Goal: Information Seeking & Learning: Learn about a topic

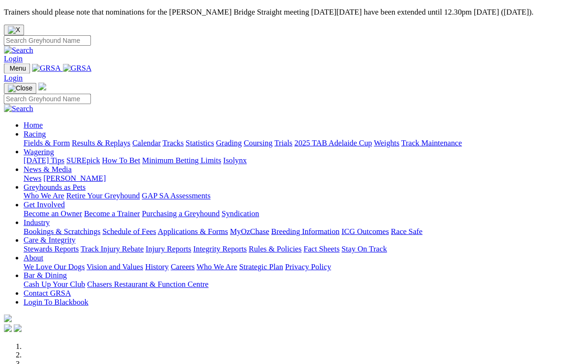
scroll to position [306, 0]
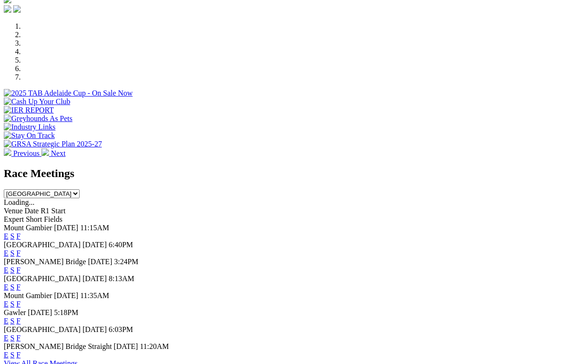
click at [21, 249] on link "F" at bounding box center [18, 253] width 4 height 8
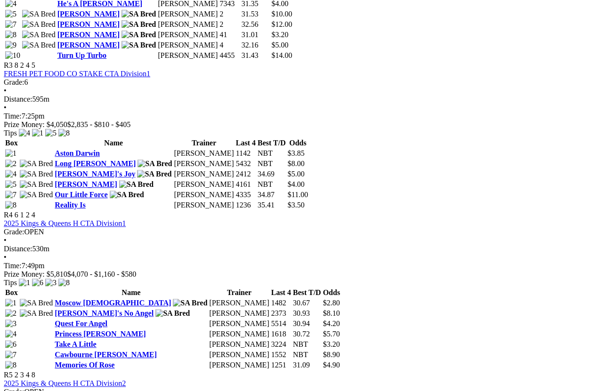
scroll to position [820, 0]
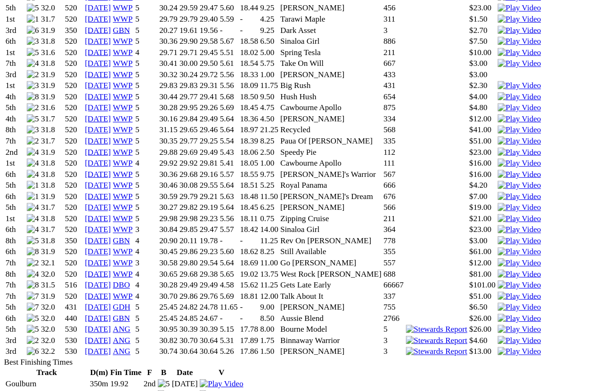
scroll to position [1064, 0]
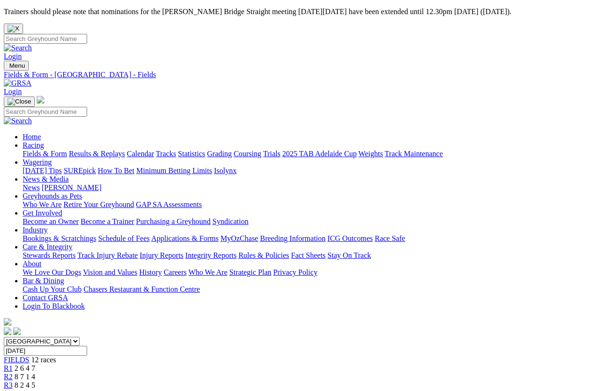
scroll to position [904, 0]
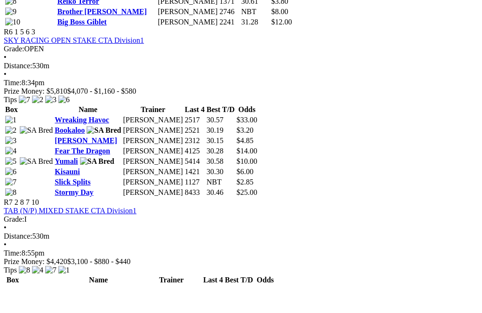
scroll to position [1363, 0]
